Goal: Transaction & Acquisition: Obtain resource

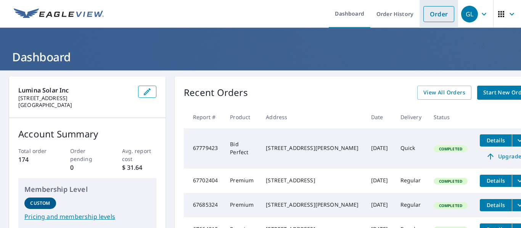
click at [440, 12] on link "Order" at bounding box center [438, 14] width 31 height 16
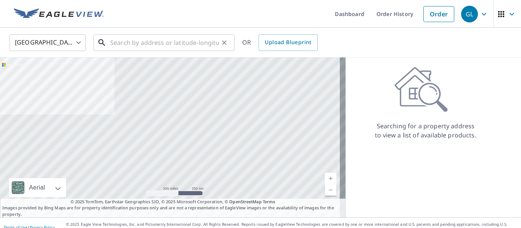
click at [183, 45] on input "text" at bounding box center [164, 42] width 109 height 21
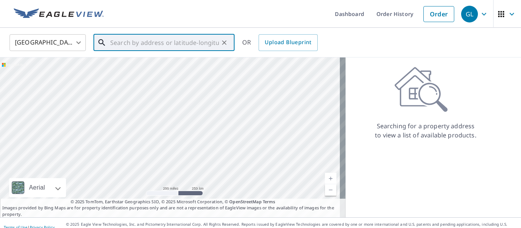
paste input "[STREET_ADDRESS]"
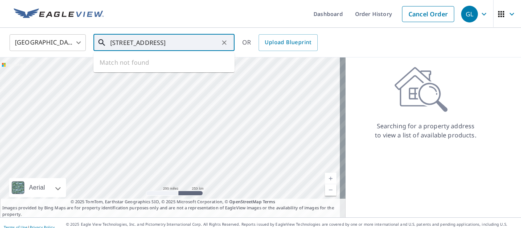
scroll to position [0, 32]
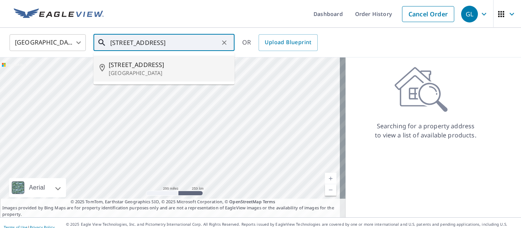
click at [149, 63] on span "[STREET_ADDRESS]" at bounding box center [169, 64] width 120 height 9
type input "[STREET_ADDRESS]"
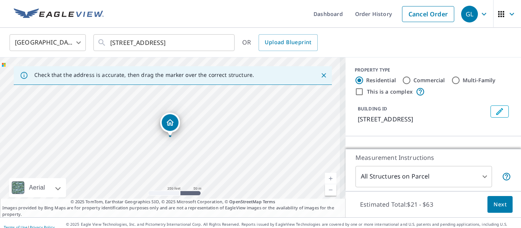
scroll to position [0, 0]
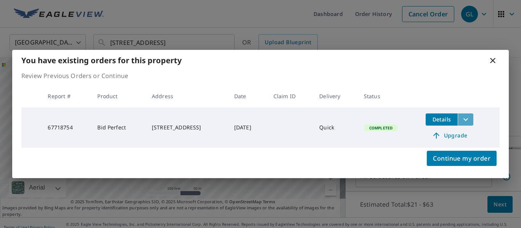
click at [468, 120] on icon "filesDropdownBtn-67718754" at bounding box center [465, 119] width 5 height 3
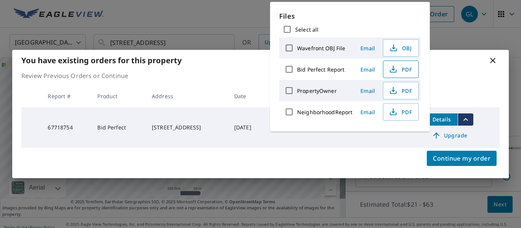
click at [409, 67] on span "PDF" at bounding box center [400, 69] width 24 height 9
